Goal: Check status

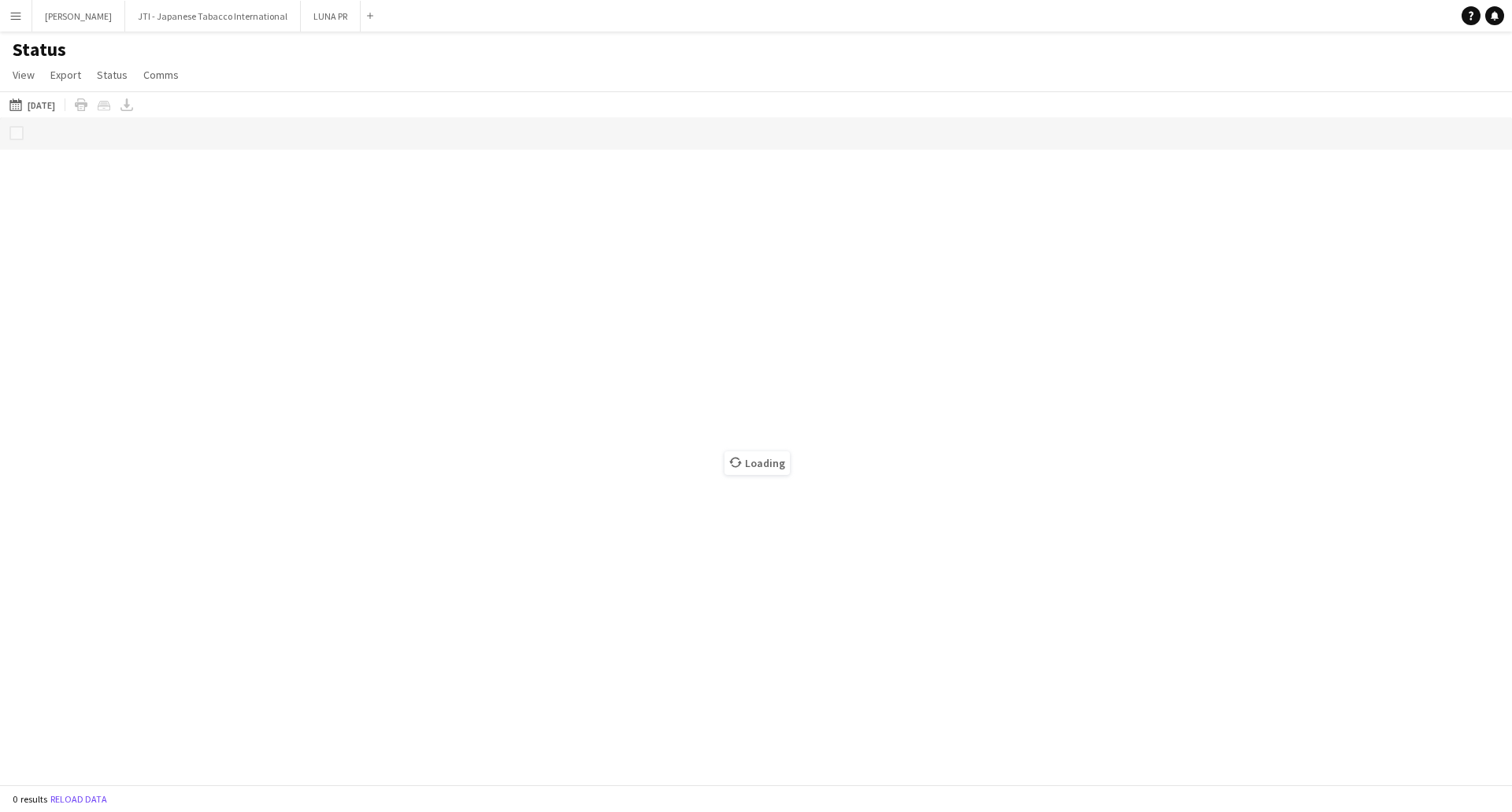
click at [597, 594] on div "Loading" at bounding box center [756, 451] width 1512 height 667
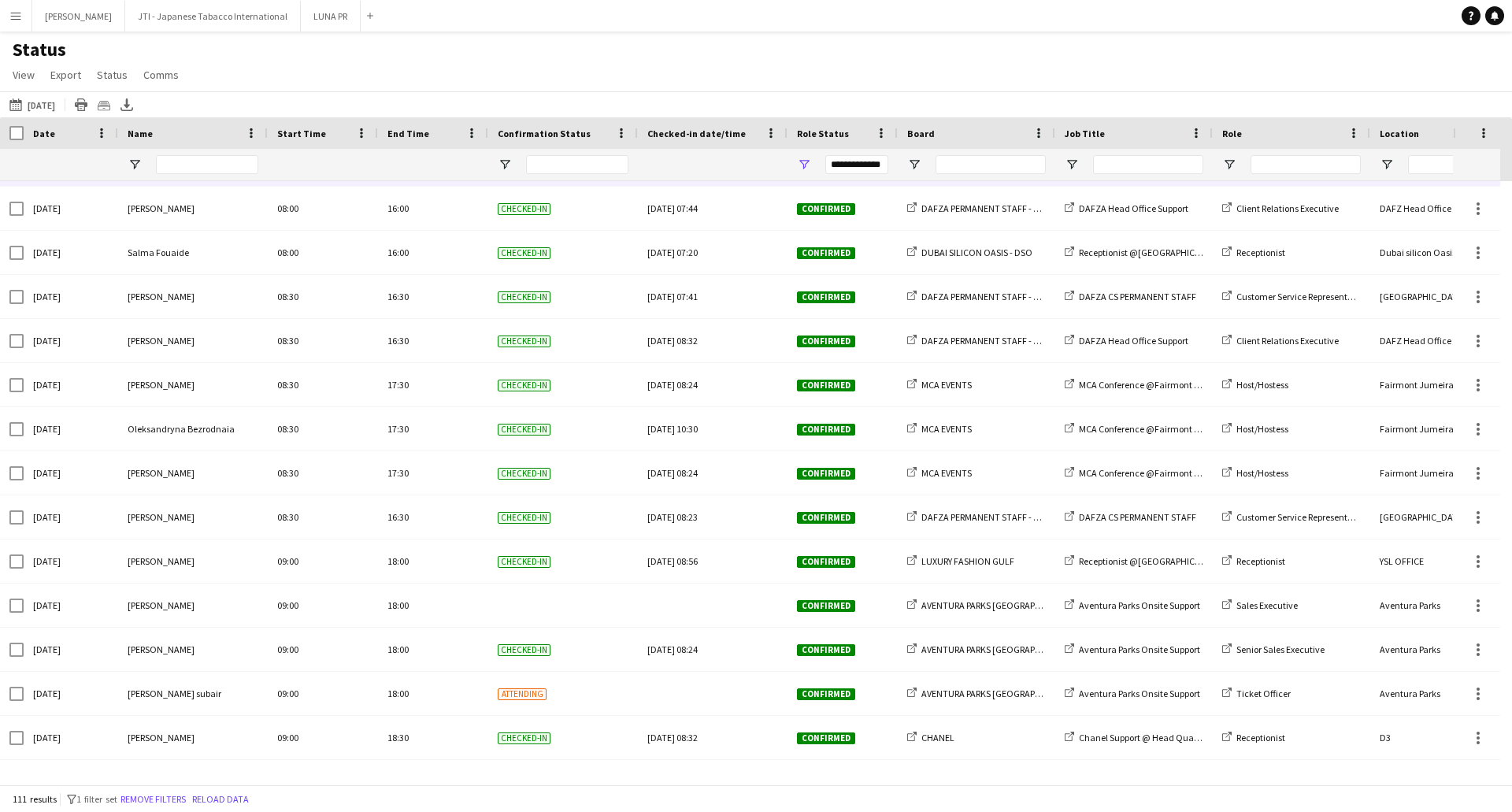
scroll to position [1497, 0]
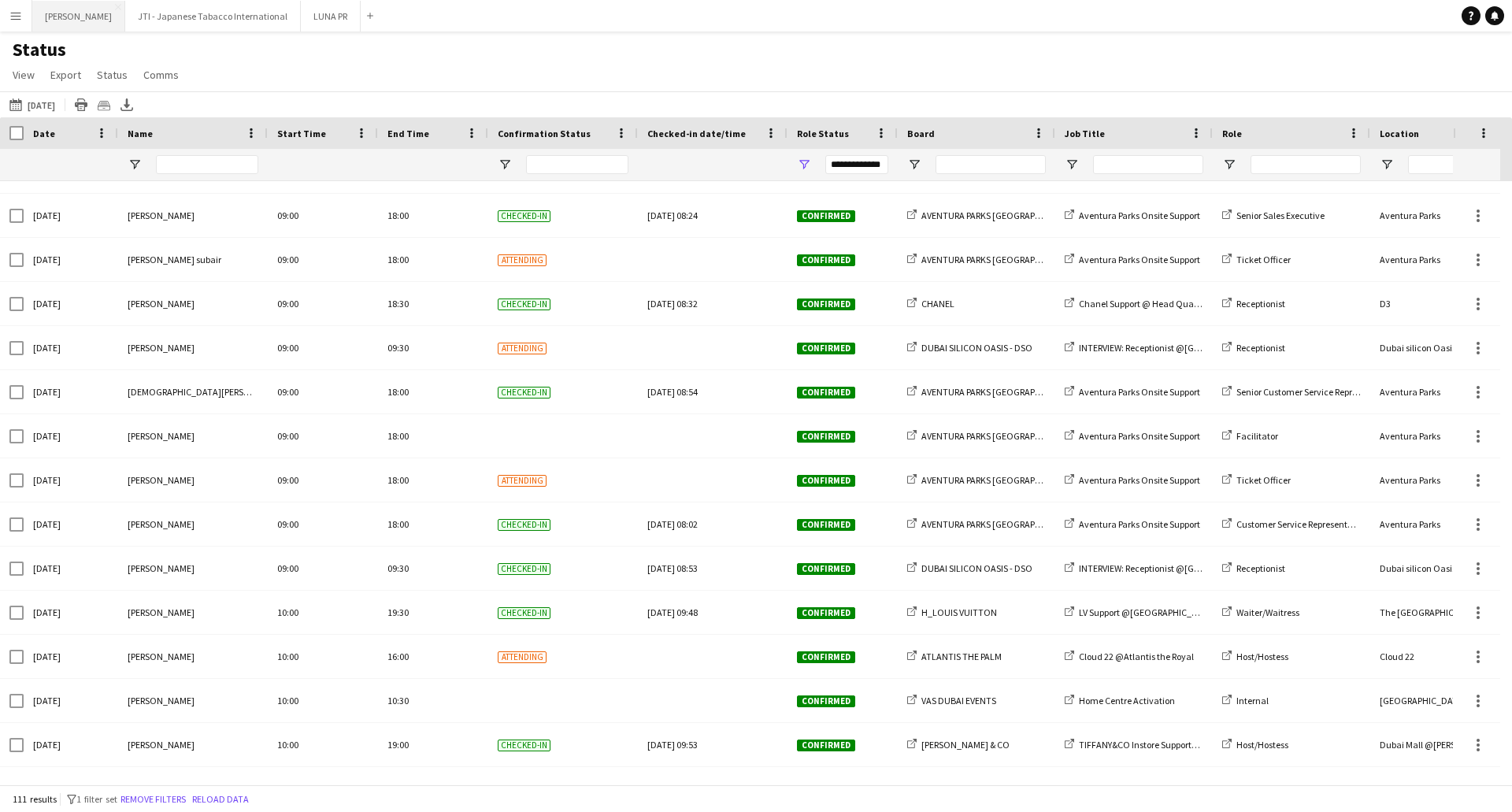
scroll to position [945, 0]
